Goal: Transaction & Acquisition: Purchase product/service

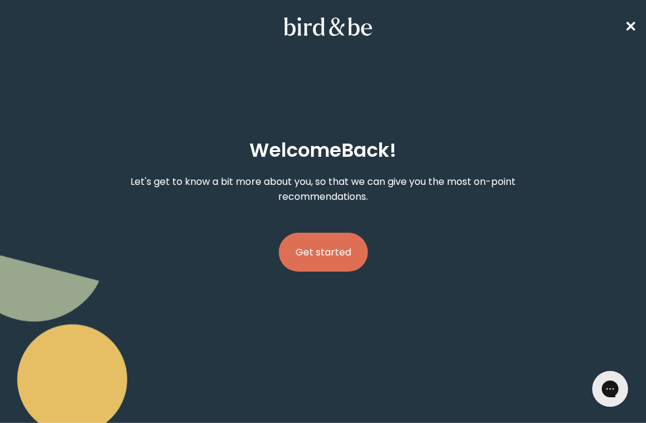
click at [307, 260] on button "Get started" at bounding box center [323, 252] width 89 height 39
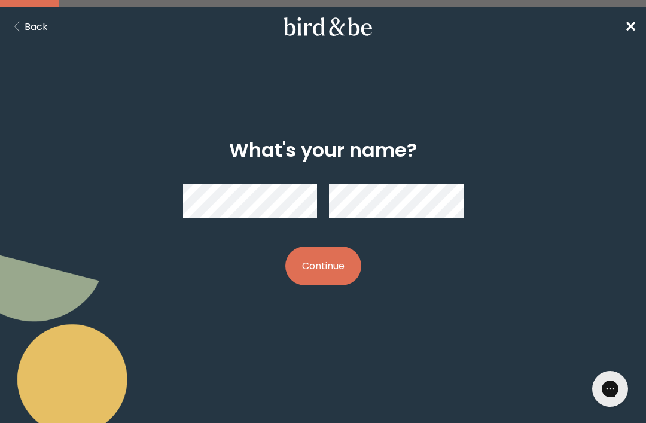
click at [346, 266] on button "Continue" at bounding box center [323, 265] width 76 height 39
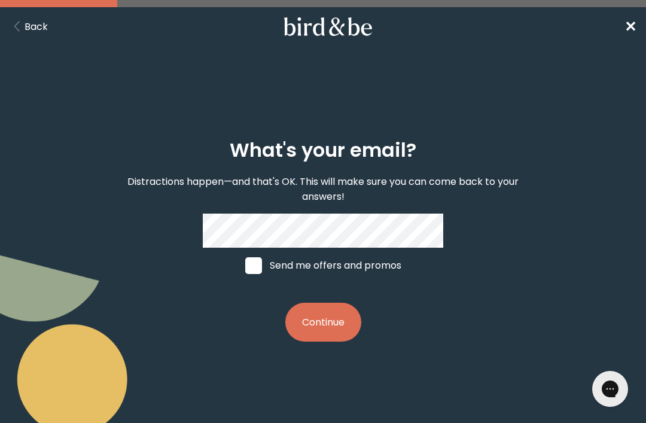
click at [332, 322] on button "Continue" at bounding box center [323, 322] width 76 height 39
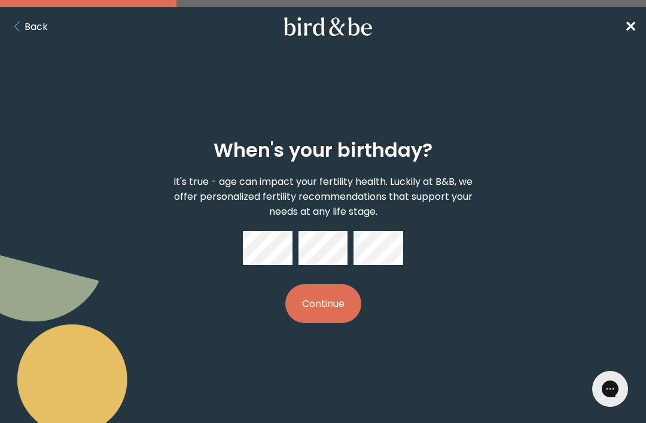
click at [339, 301] on button "Continue" at bounding box center [323, 303] width 76 height 39
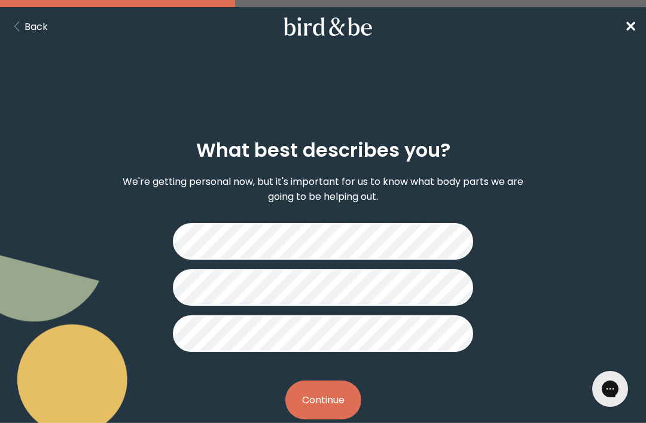
click at [312, 398] on button "Continue" at bounding box center [323, 399] width 76 height 39
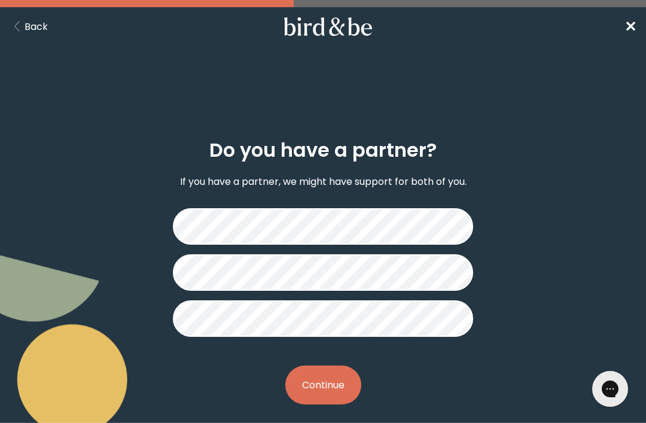
click at [310, 384] on button "Continue" at bounding box center [323, 384] width 76 height 39
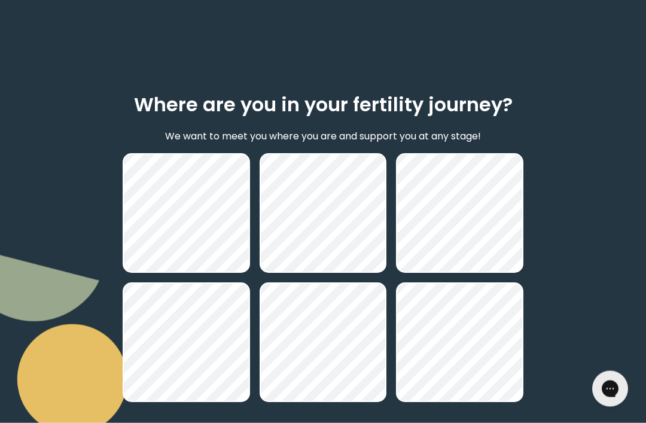
scroll to position [123, 0]
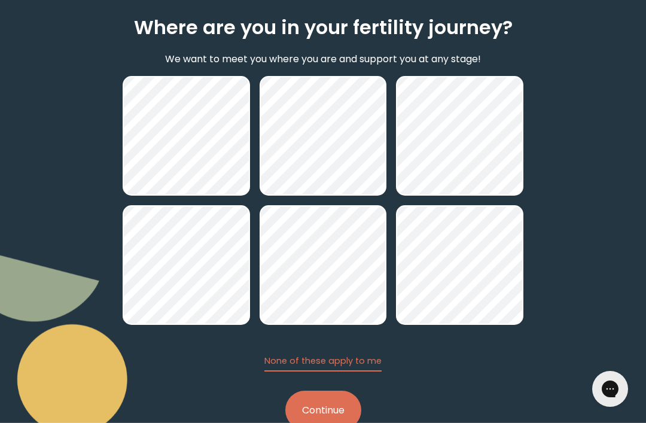
click at [336, 419] on button "Continue" at bounding box center [323, 410] width 76 height 39
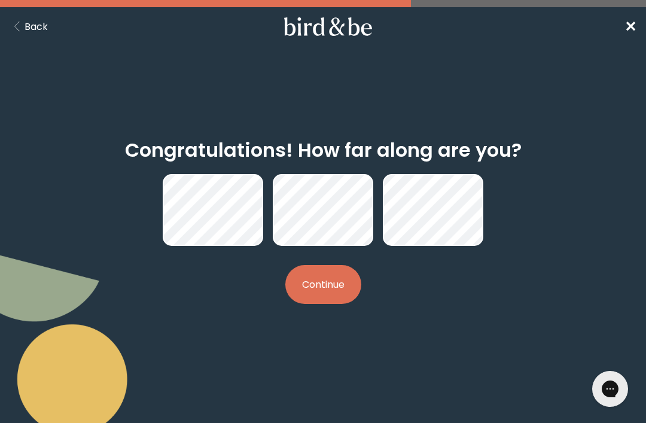
click at [336, 282] on button "Continue" at bounding box center [323, 284] width 76 height 39
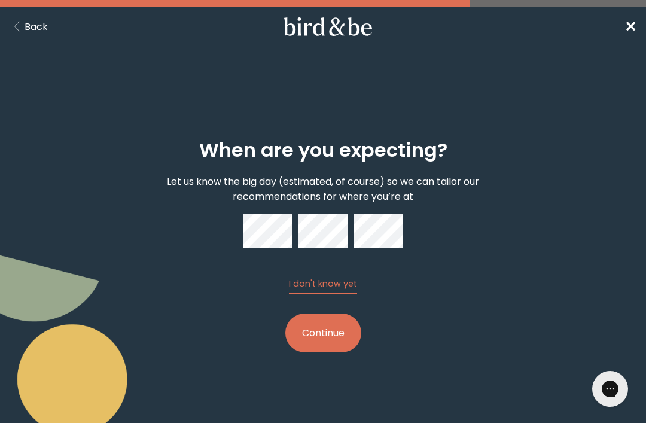
click at [343, 338] on button "Continue" at bounding box center [323, 332] width 76 height 39
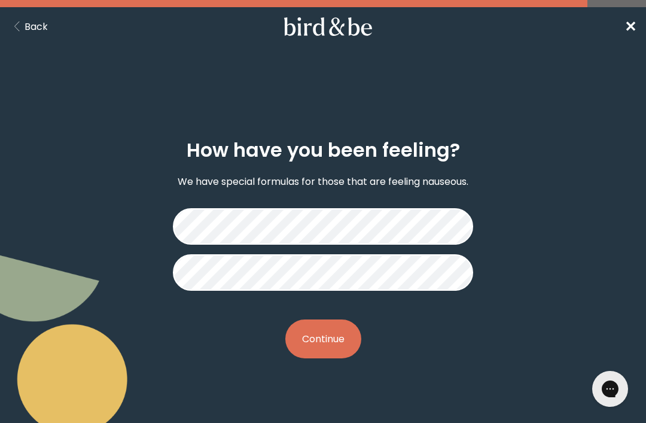
click at [339, 346] on button "Continue" at bounding box center [323, 338] width 76 height 39
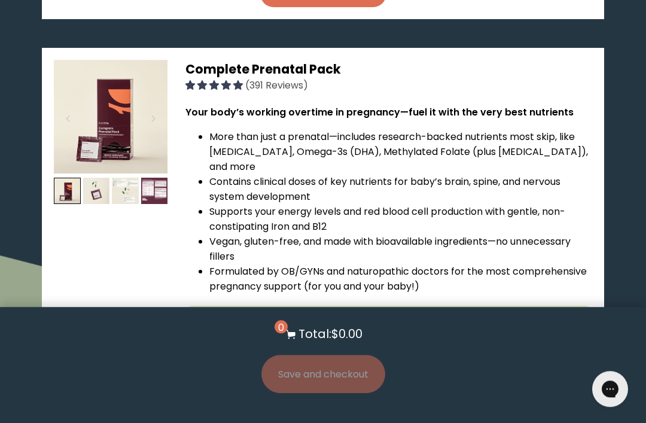
scroll to position [672, 0]
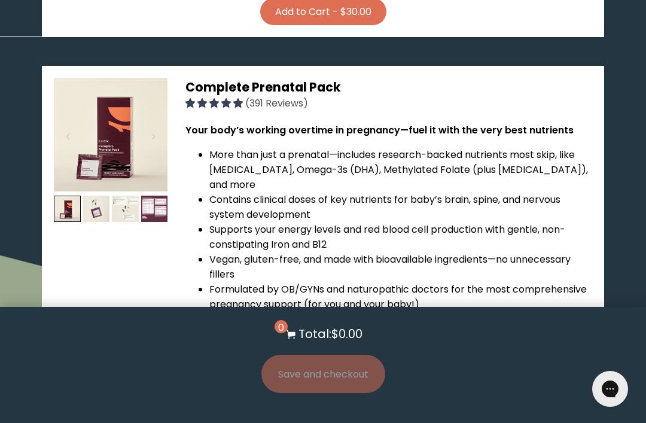
click at [129, 196] on img at bounding box center [125, 209] width 27 height 27
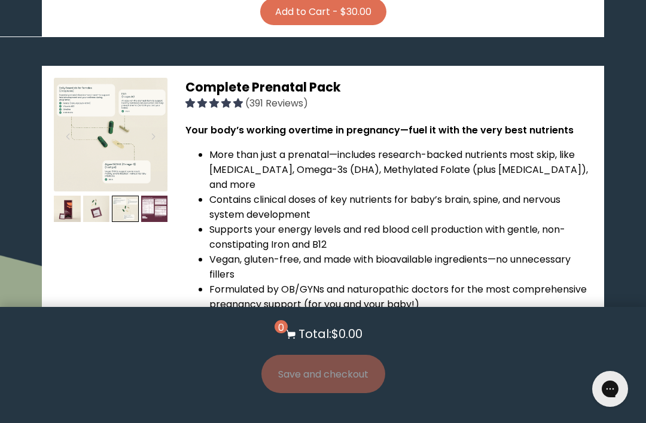
click at [156, 196] on img at bounding box center [154, 209] width 27 height 27
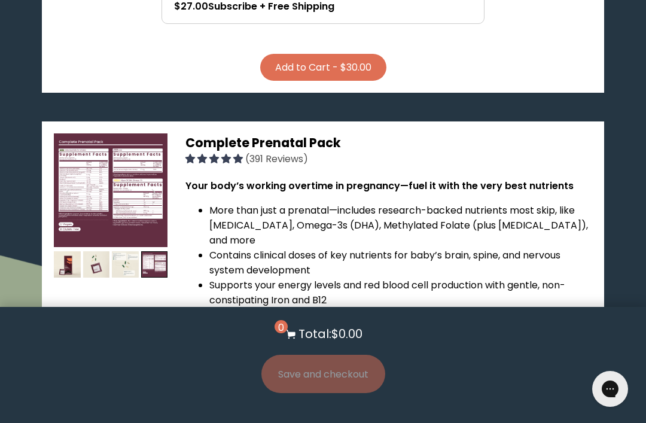
scroll to position [614, 0]
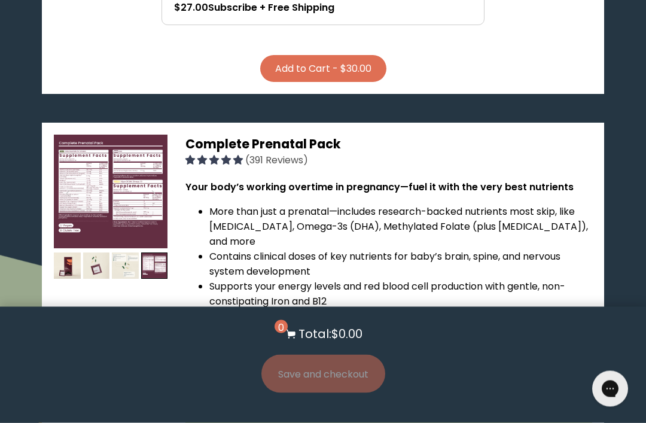
click at [114, 180] on img at bounding box center [111, 192] width 114 height 114
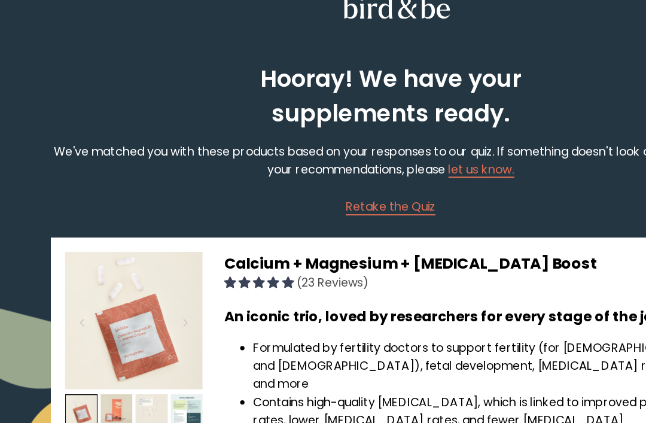
scroll to position [0, 0]
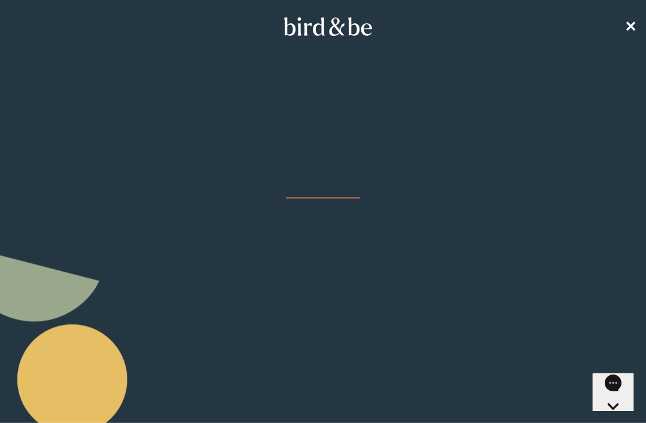
click at [43, 22] on nav "✕" at bounding box center [323, 26] width 646 height 38
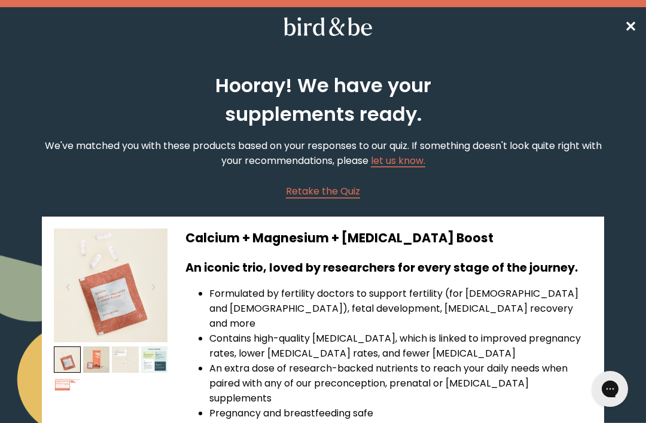
click at [334, 195] on span "Retake the Quiz" at bounding box center [323, 191] width 74 height 14
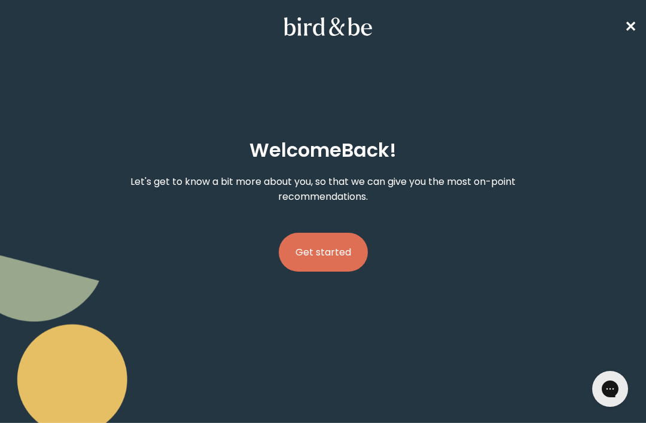
click at [336, 254] on button "Get started" at bounding box center [323, 252] width 89 height 39
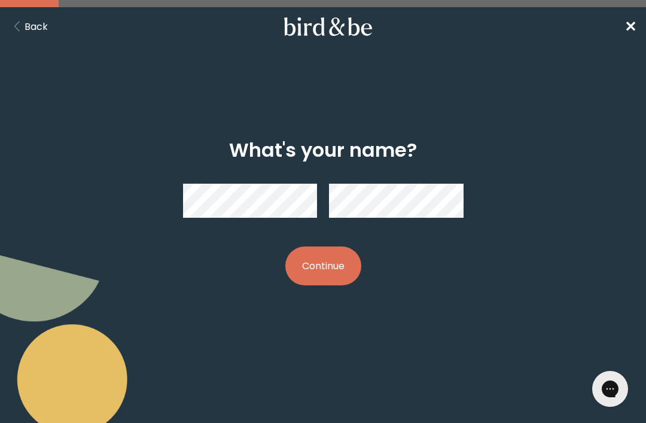
click at [315, 273] on button "Continue" at bounding box center [323, 265] width 76 height 39
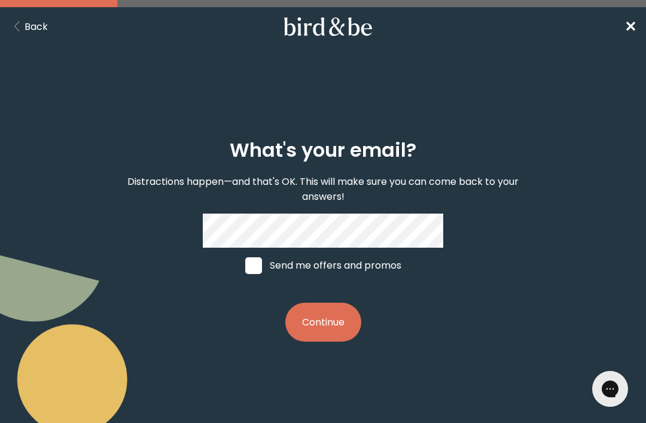
click at [313, 327] on button "Continue" at bounding box center [323, 322] width 76 height 39
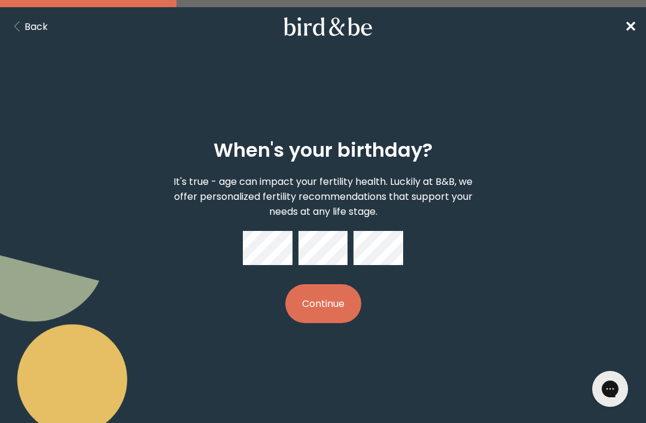
click at [328, 312] on button "Continue" at bounding box center [323, 303] width 76 height 39
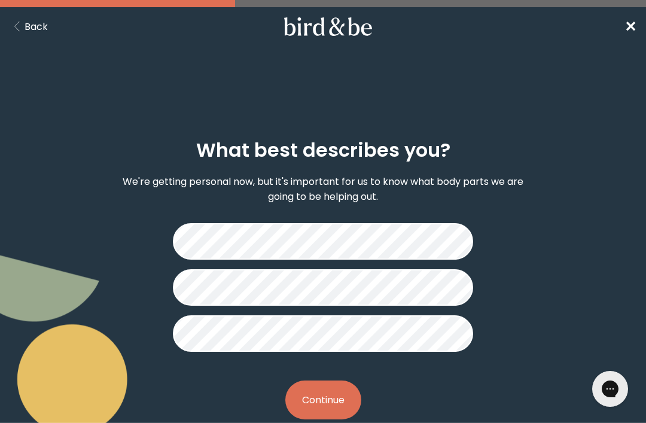
click at [312, 397] on button "Continue" at bounding box center [323, 399] width 76 height 39
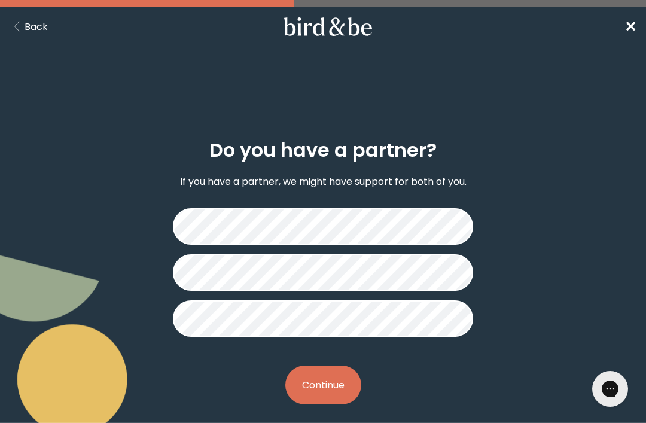
click at [322, 386] on button "Continue" at bounding box center [323, 384] width 76 height 39
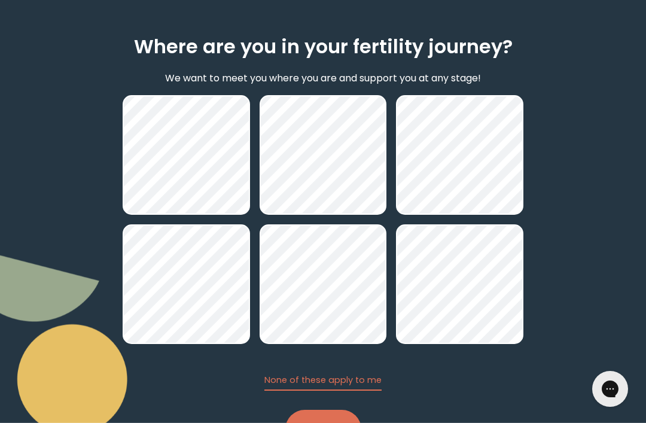
scroll to position [123, 0]
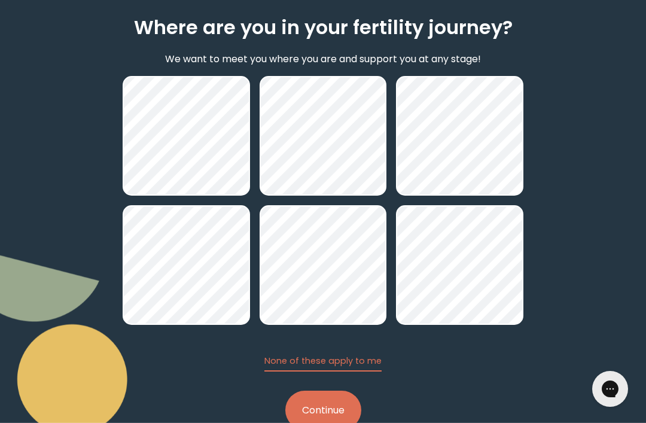
click at [331, 414] on button "Continue" at bounding box center [323, 410] width 76 height 39
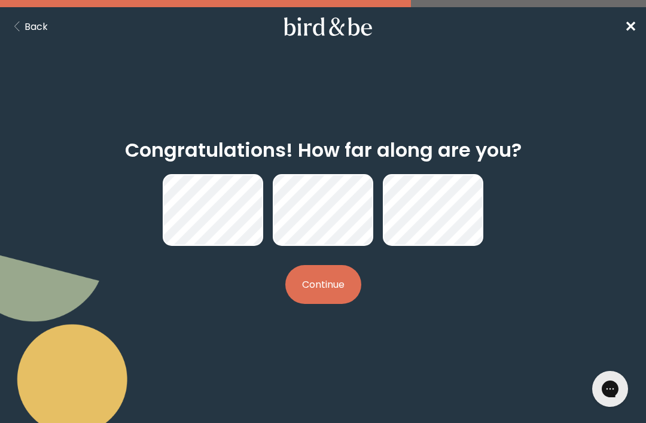
click at [336, 286] on button "Continue" at bounding box center [323, 284] width 76 height 39
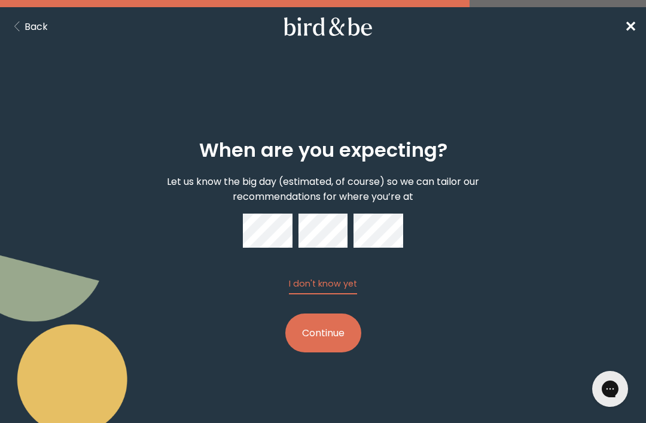
click at [330, 340] on button "Continue" at bounding box center [323, 332] width 76 height 39
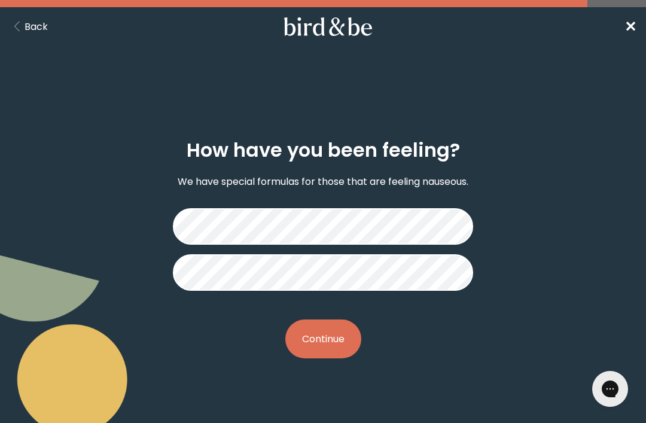
click at [327, 349] on button "Continue" at bounding box center [323, 338] width 76 height 39
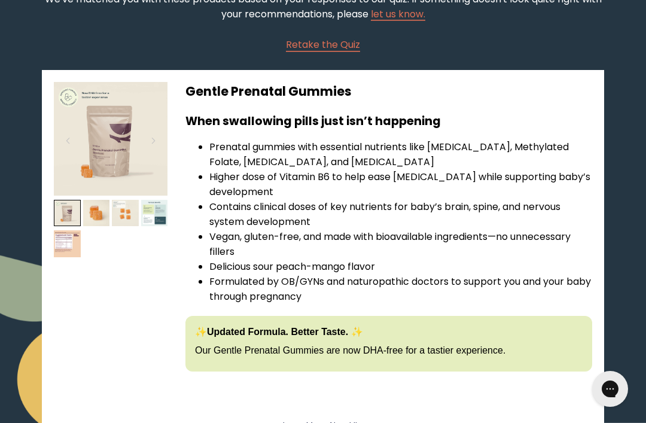
scroll to position [138, 0]
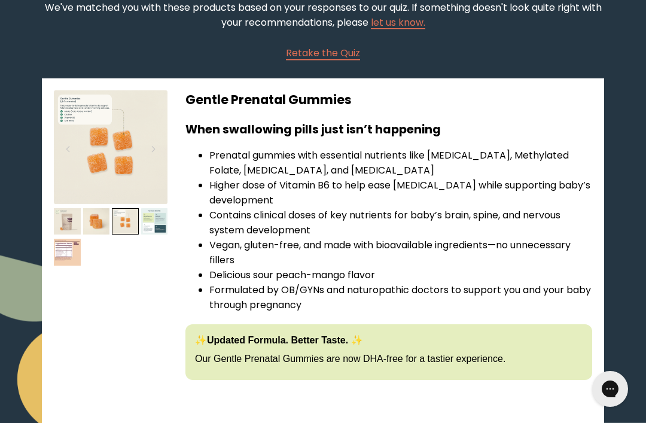
click at [132, 231] on img at bounding box center [125, 221] width 27 height 27
click at [148, 233] on img at bounding box center [154, 221] width 27 height 27
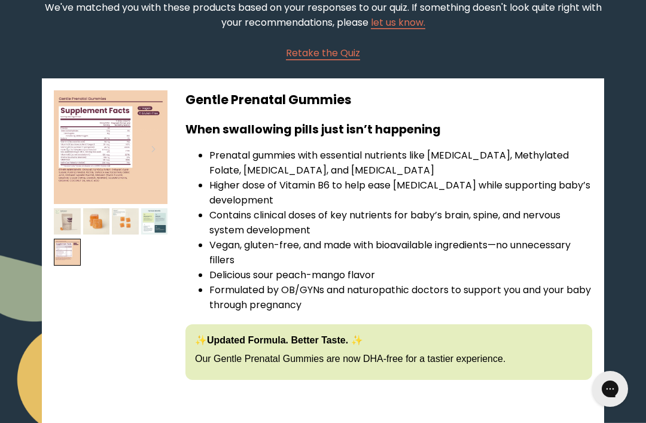
click at [71, 266] on img at bounding box center [67, 252] width 27 height 27
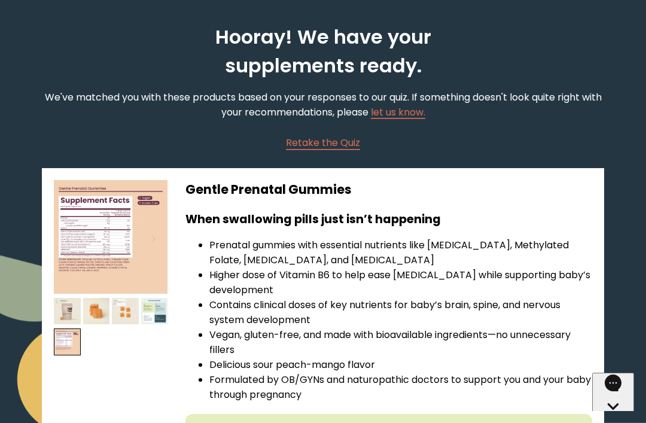
scroll to position [48, 0]
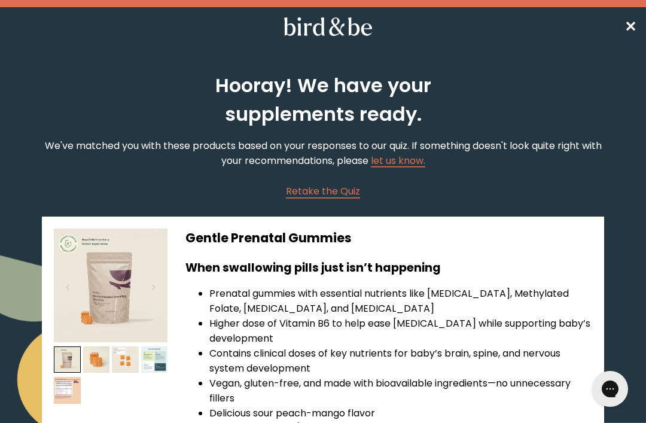
click at [325, 193] on span "Retake the Quiz" at bounding box center [323, 191] width 74 height 14
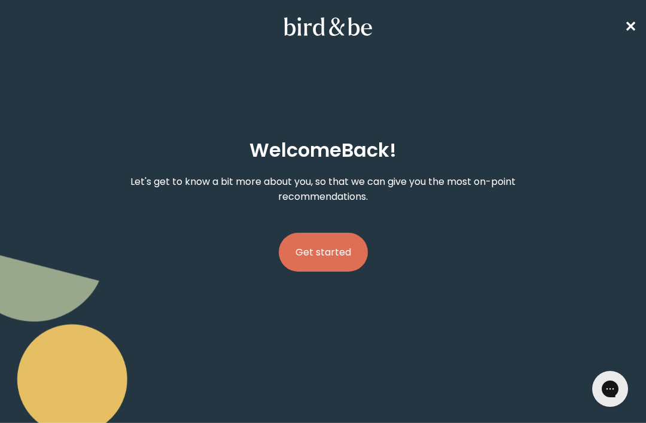
click at [328, 266] on button "Get started" at bounding box center [323, 252] width 89 height 39
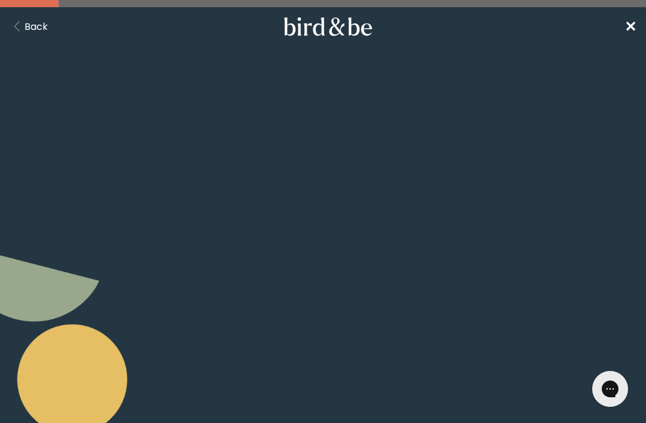
click at [328, 270] on button "Continue" at bounding box center [323, 265] width 76 height 39
click at [297, 315] on button "Continue" at bounding box center [323, 322] width 76 height 39
click at [316, 319] on button "Continue" at bounding box center [323, 303] width 76 height 39
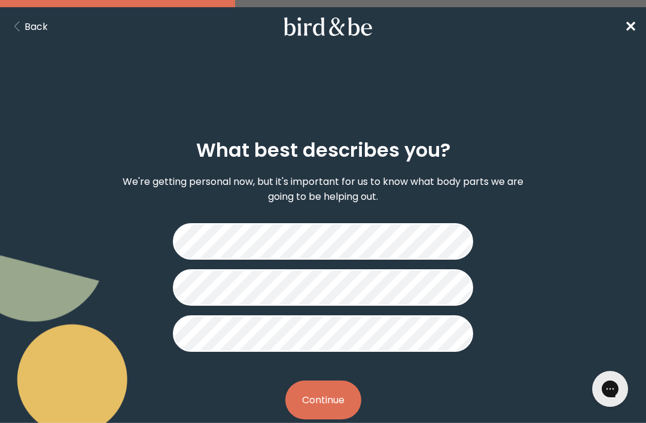
click at [317, 392] on button "Continue" at bounding box center [323, 399] width 76 height 39
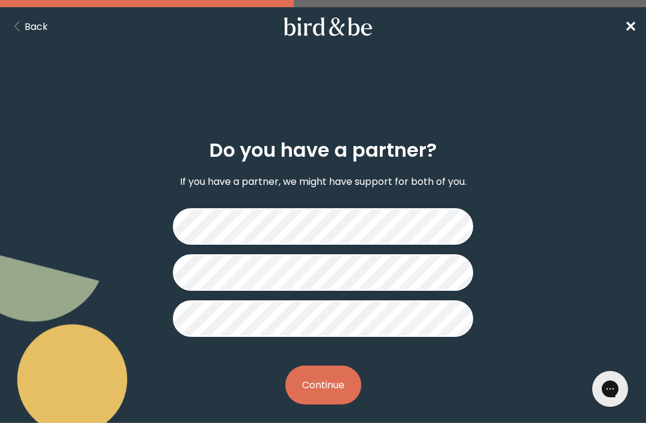
click at [333, 387] on button "Continue" at bounding box center [323, 384] width 76 height 39
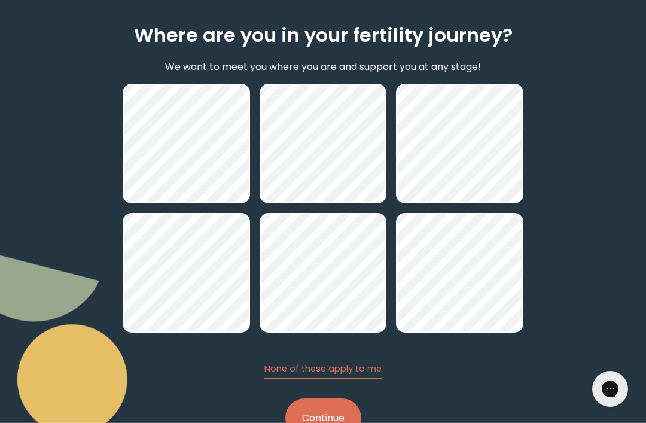
scroll to position [123, 0]
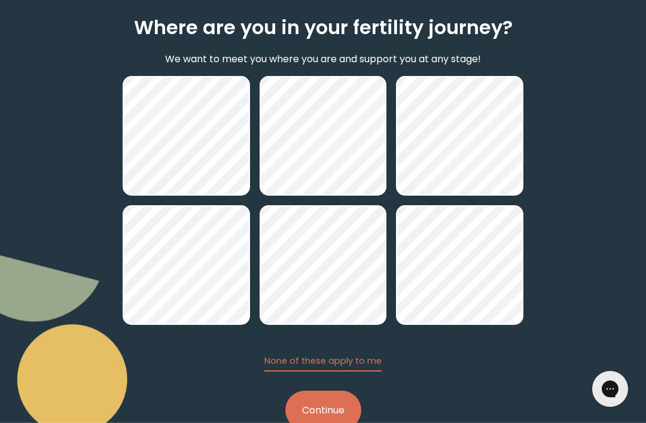
click at [330, 417] on button "Continue" at bounding box center [323, 410] width 76 height 39
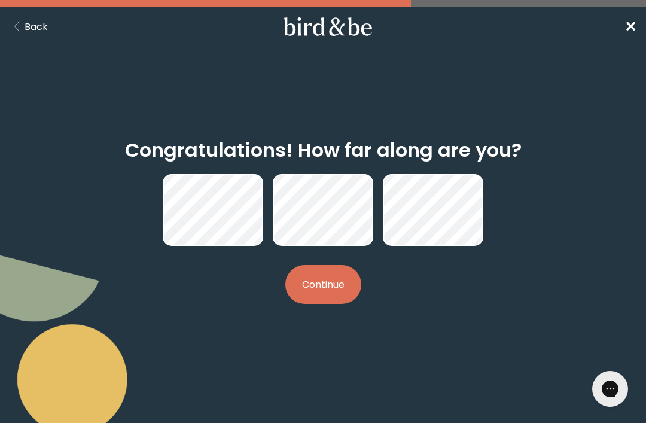
click at [333, 285] on button "Continue" at bounding box center [323, 284] width 76 height 39
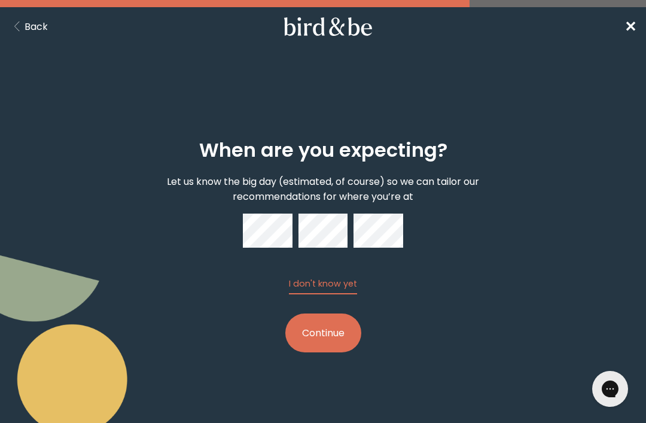
click at [321, 343] on button "Continue" at bounding box center [323, 332] width 76 height 39
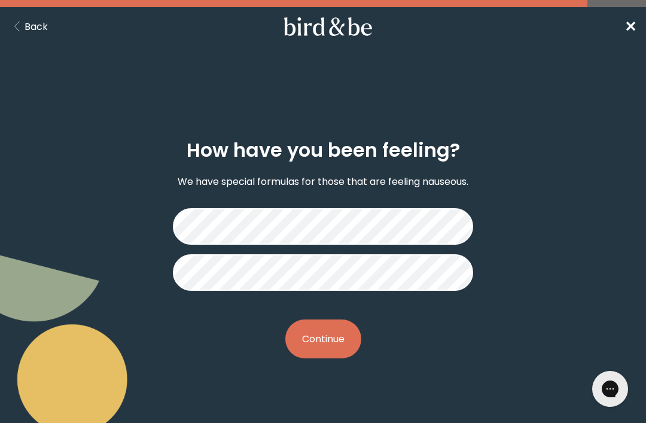
click at [331, 340] on button "Continue" at bounding box center [323, 338] width 76 height 39
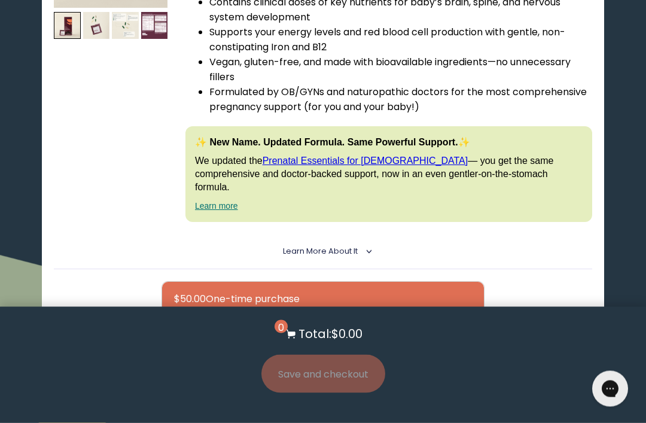
scroll to position [841, 0]
click at [469, 316] on div at bounding box center [335, 333] width 322 height 34
click at [174, 325] on input "$45.00 Subscribe + Free Shipping" at bounding box center [173, 325] width 1 height 1
radio input "true"
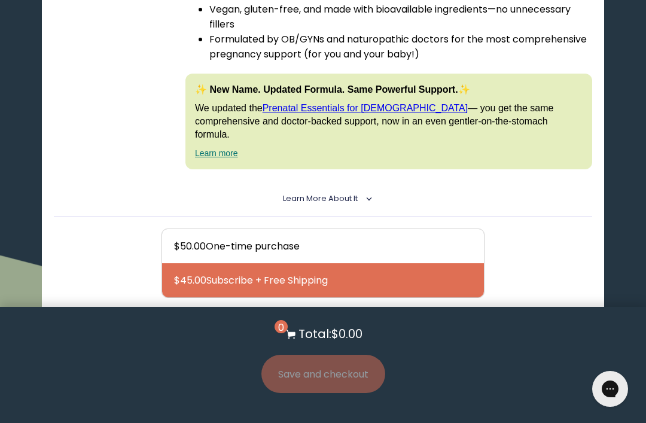
scroll to position [896, 0]
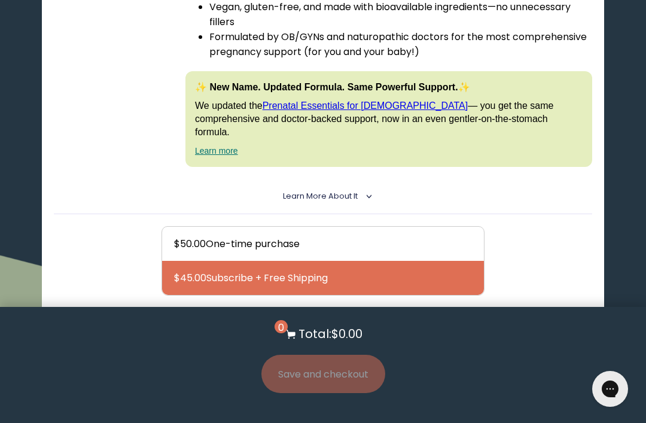
click at [349, 325] on button "Add to Cart - $45.00" at bounding box center [323, 338] width 127 height 27
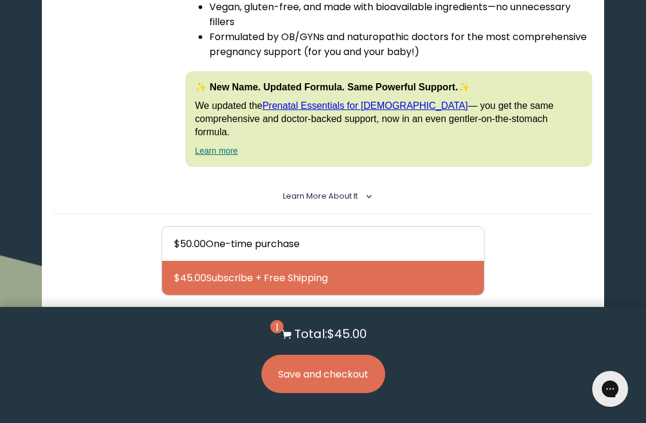
click at [366, 393] on button "Save and checkout" at bounding box center [323, 374] width 124 height 38
